Goal: Information Seeking & Learning: Find specific fact

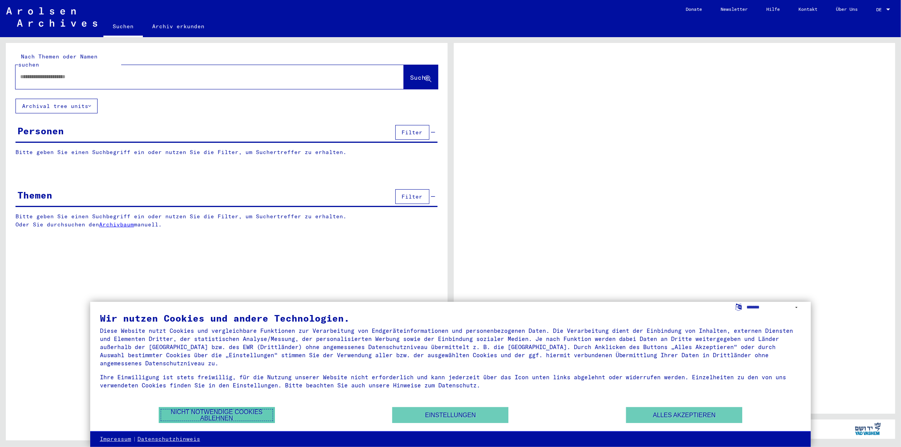
click at [188, 416] on button "Nicht notwendige Cookies ablehnen" at bounding box center [217, 416] width 116 height 16
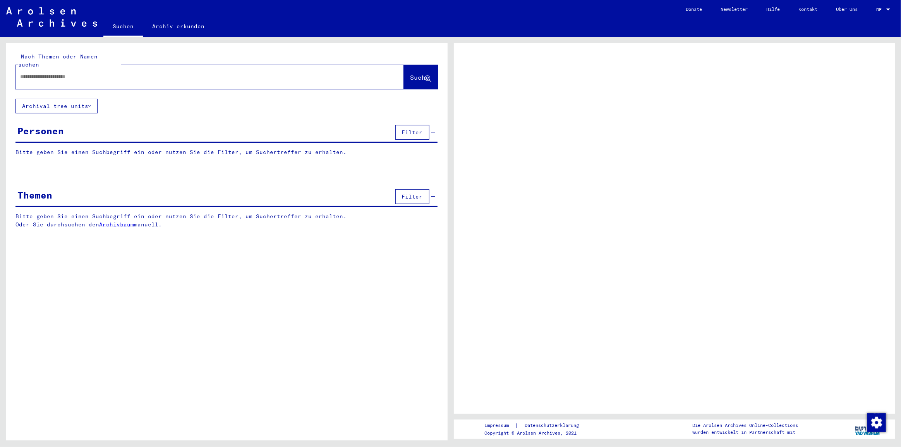
click at [35, 73] on input "text" at bounding box center [202, 77] width 365 height 8
paste input "*********"
type input "*********"
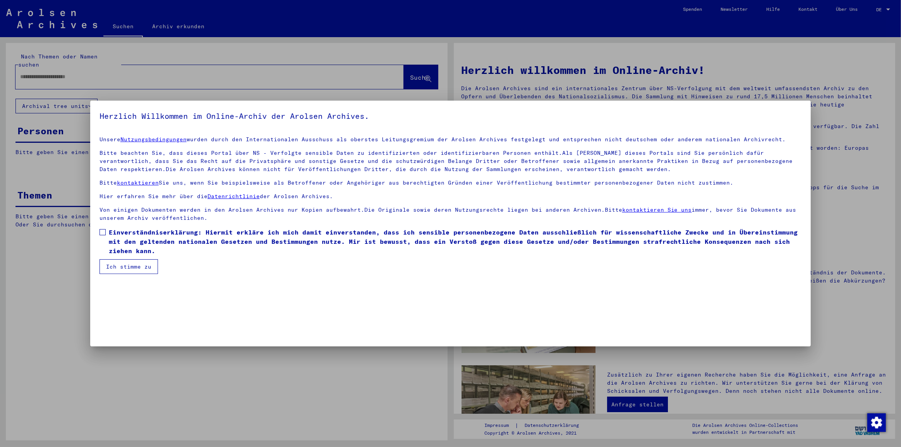
click at [102, 233] on span at bounding box center [103, 232] width 6 height 6
click at [106, 266] on button "Ich stimme zu" at bounding box center [129, 267] width 58 height 15
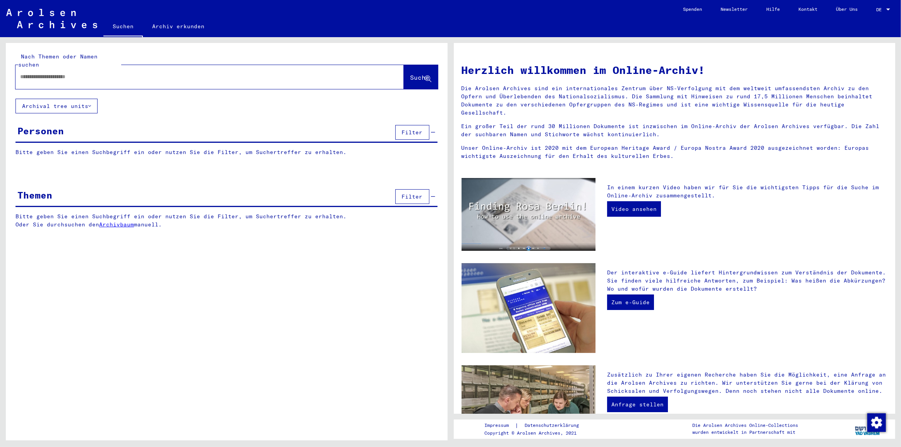
click at [76, 76] on div at bounding box center [197, 76] width 365 height 17
click at [105, 73] on input "text" at bounding box center [200, 77] width 361 height 8
paste input "*********"
type input "*********"
click at [411, 74] on span "Suche" at bounding box center [420, 78] width 19 height 8
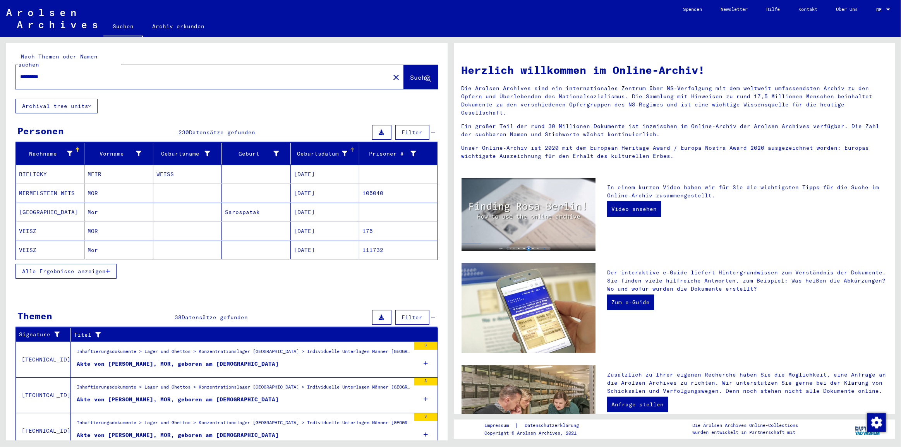
click at [313, 150] on div "Geburtsdatum" at bounding box center [320, 154] width 53 height 8
click at [60, 268] on span "Alle Ergebnisse anzeigen" at bounding box center [64, 271] width 84 height 7
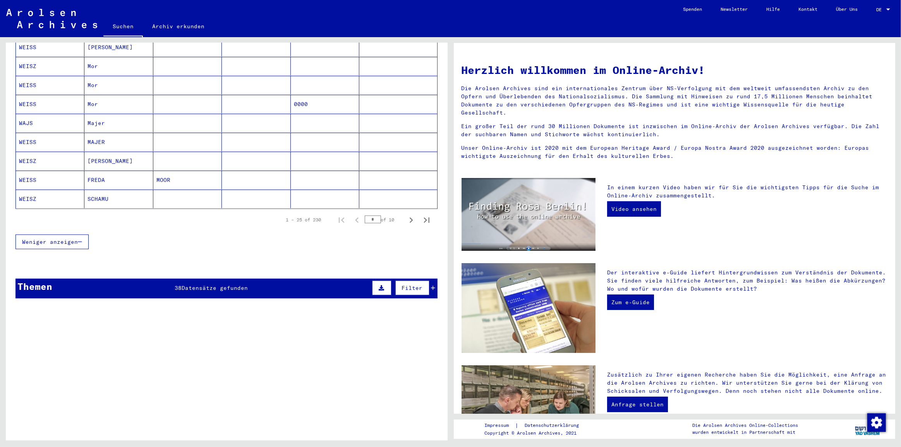
scroll to position [487, 0]
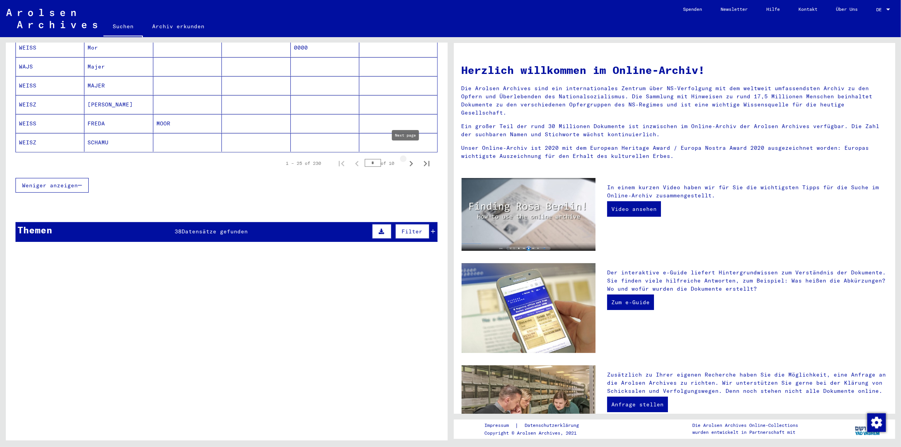
click at [407, 158] on icon "Next page" at bounding box center [411, 163] width 11 height 11
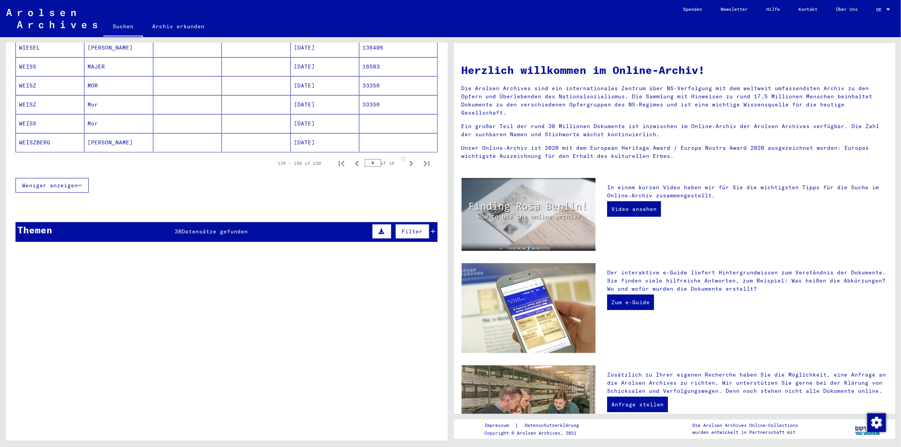
click at [407, 158] on icon "Next page" at bounding box center [411, 163] width 11 height 11
click at [352, 158] on icon "Previous page" at bounding box center [357, 163] width 11 height 11
type input "*"
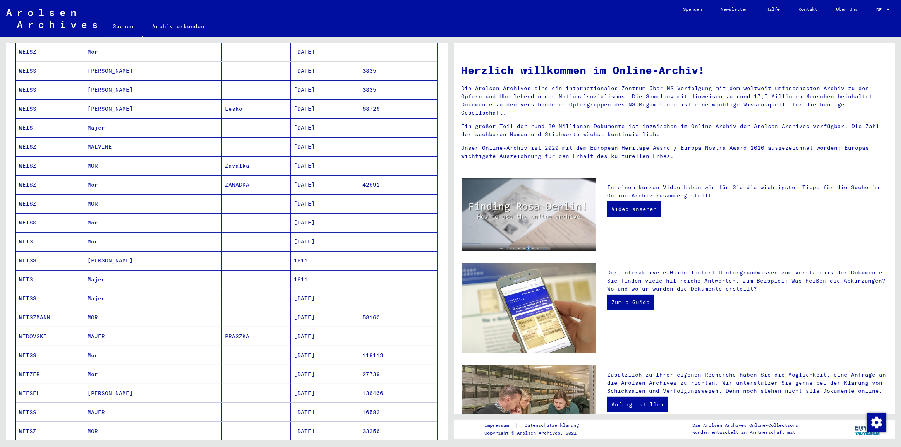
scroll to position [135, 0]
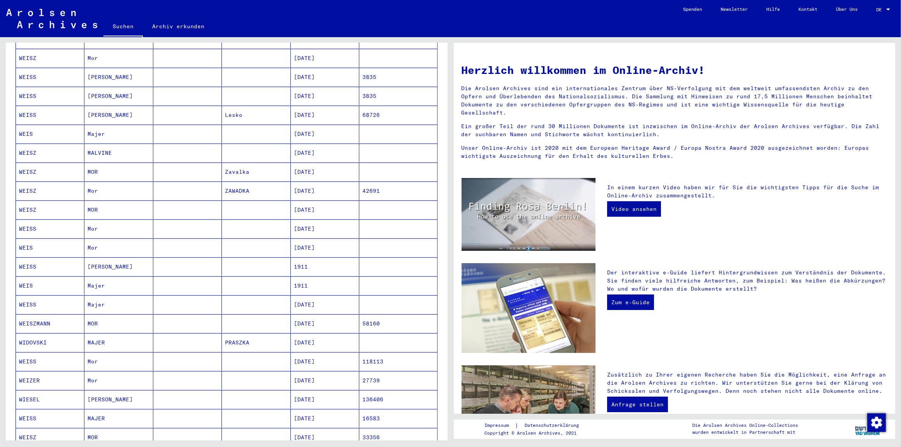
click at [327, 201] on mat-cell "[DATE]" at bounding box center [325, 210] width 69 height 19
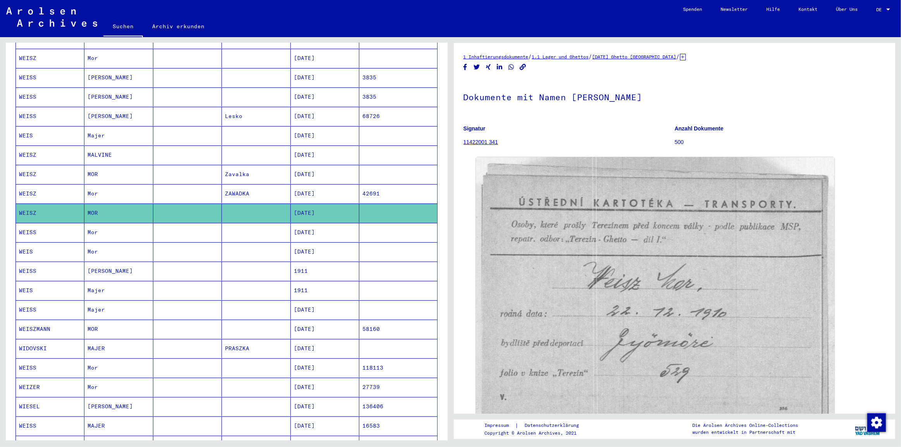
click at [337, 223] on mat-cell "[DATE]" at bounding box center [325, 232] width 69 height 19
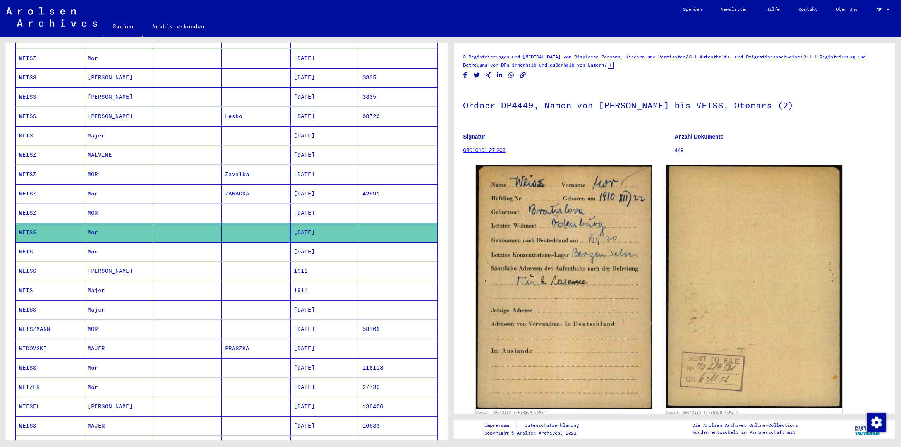
click at [334, 243] on mat-cell "[DATE]" at bounding box center [325, 252] width 69 height 19
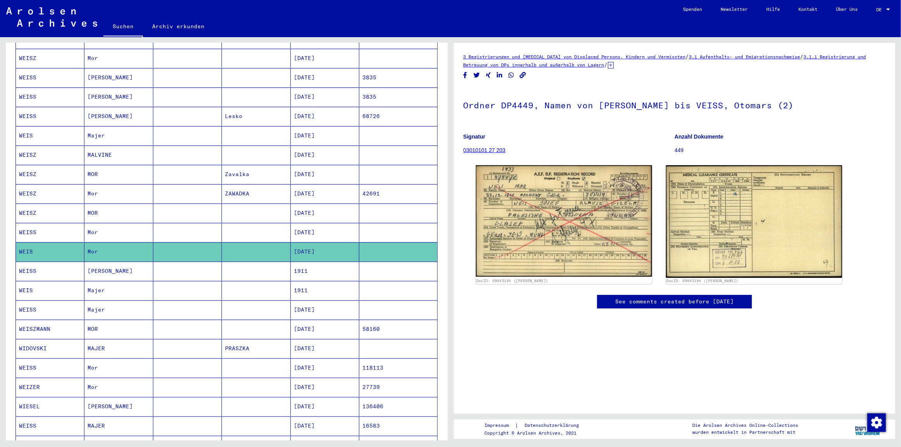
click at [313, 204] on mat-cell "[DATE]" at bounding box center [325, 213] width 69 height 19
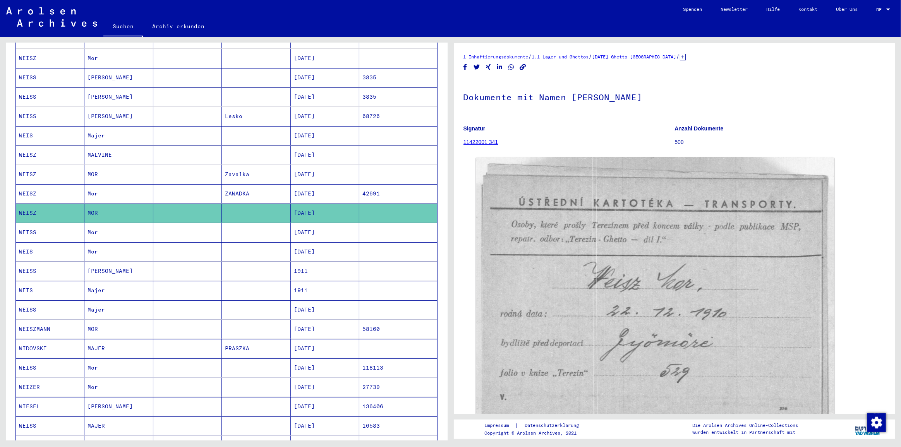
click at [521, 66] on icon "Copy link" at bounding box center [523, 67] width 7 height 7
click at [337, 225] on mat-cell "[DATE]" at bounding box center [325, 232] width 69 height 19
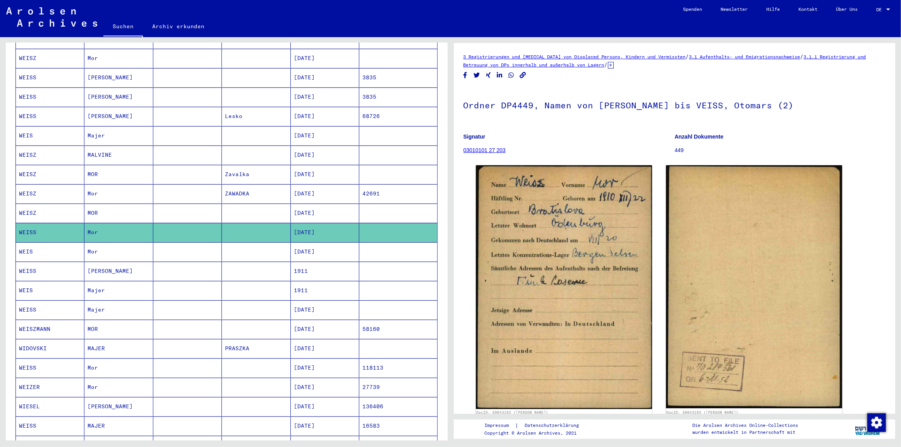
click at [523, 77] on icon "Copy link" at bounding box center [523, 75] width 7 height 7
click at [327, 243] on mat-cell "[DATE]" at bounding box center [325, 252] width 69 height 19
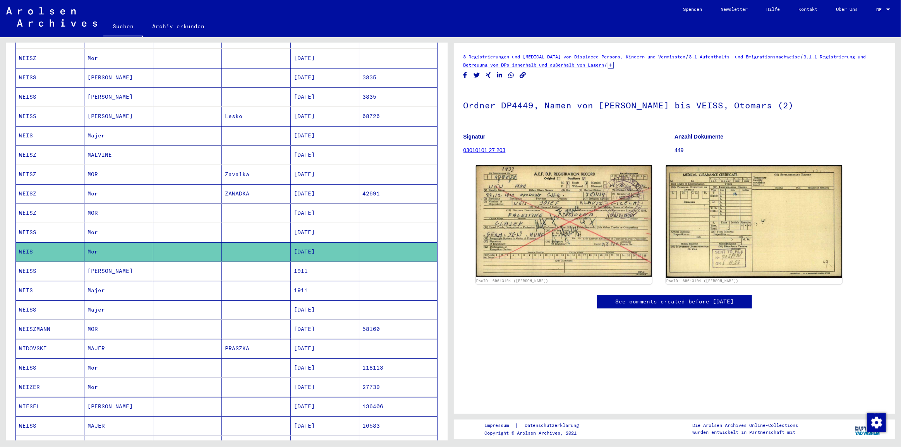
click at [523, 74] on icon "Copy link" at bounding box center [523, 75] width 8 height 7
click at [322, 204] on mat-cell "[DATE]" at bounding box center [325, 213] width 69 height 19
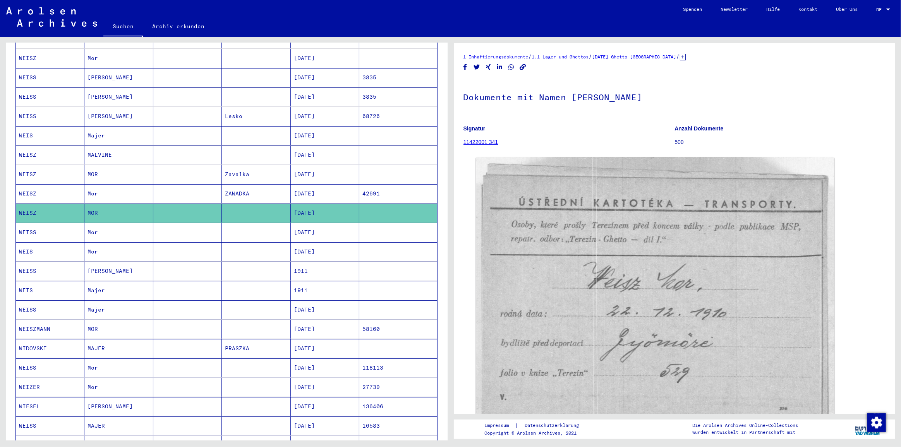
drag, startPoint x: 525, startPoint y: 65, endPoint x: 478, endPoint y: 29, distance: 58.3
click at [525, 65] on icon "Copy link" at bounding box center [523, 67] width 7 height 7
click at [342, 224] on mat-cell "[DATE]" at bounding box center [325, 232] width 69 height 19
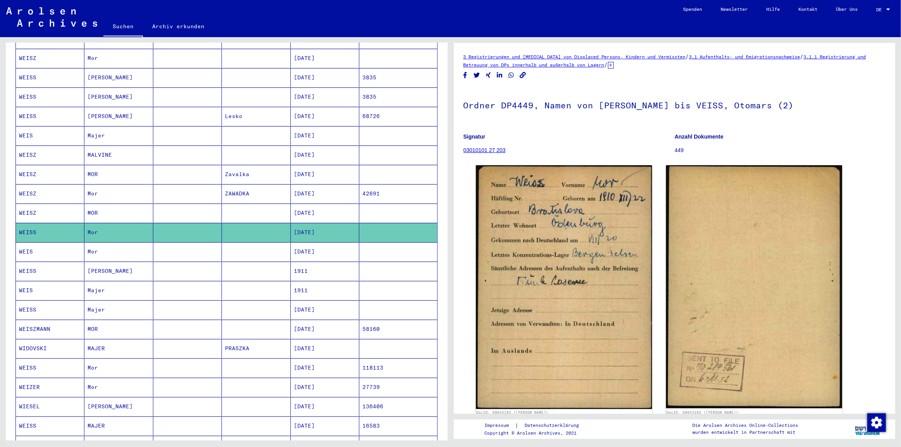
click at [522, 75] on icon "Copy link" at bounding box center [523, 75] width 7 height 7
click at [343, 243] on mat-cell "[DATE]" at bounding box center [325, 252] width 69 height 19
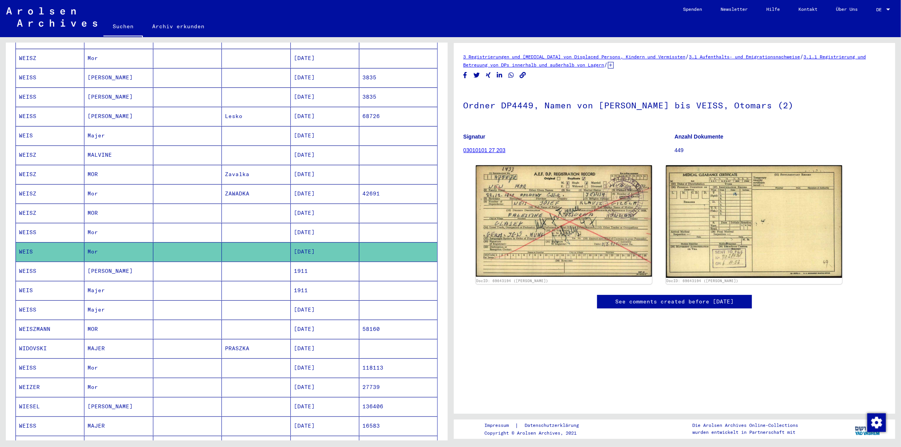
click at [522, 76] on icon "Copy link" at bounding box center [523, 75] width 8 height 7
click at [333, 204] on mat-cell "[DATE]" at bounding box center [325, 213] width 69 height 19
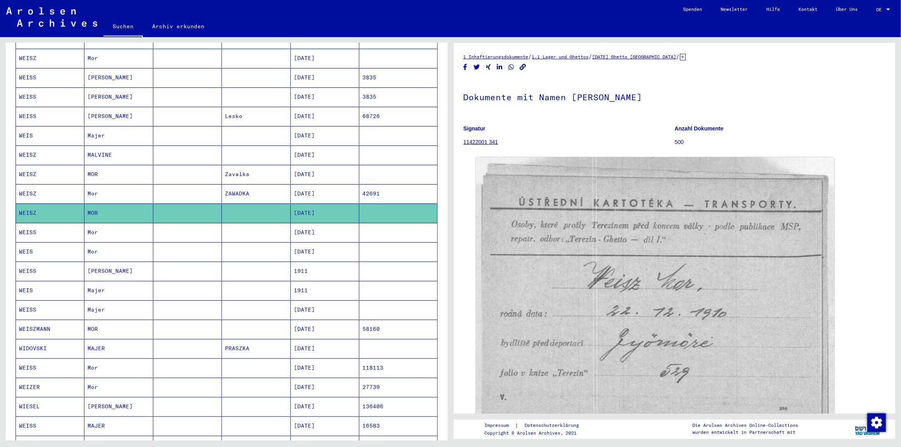
click at [308, 223] on mat-cell "[DATE]" at bounding box center [325, 232] width 69 height 19
